Goal: Find specific page/section: Find specific page/section

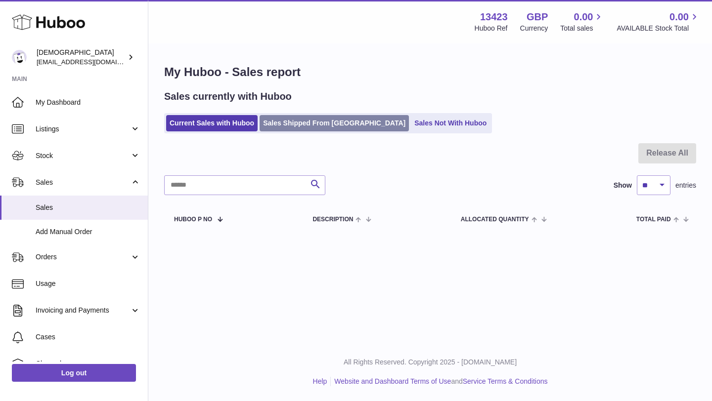
click at [291, 125] on link "Sales Shipped From [GEOGRAPHIC_DATA]" at bounding box center [333, 123] width 149 height 16
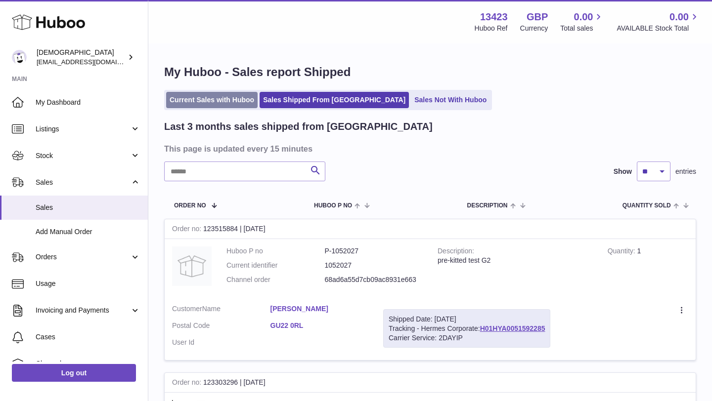
click at [217, 106] on link "Current Sales with Huboo" at bounding box center [211, 100] width 91 height 16
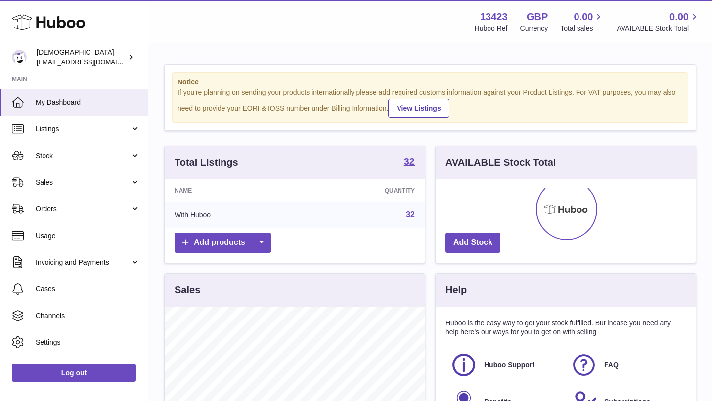
scroll to position [154, 260]
